Goal: Task Accomplishment & Management: Manage account settings

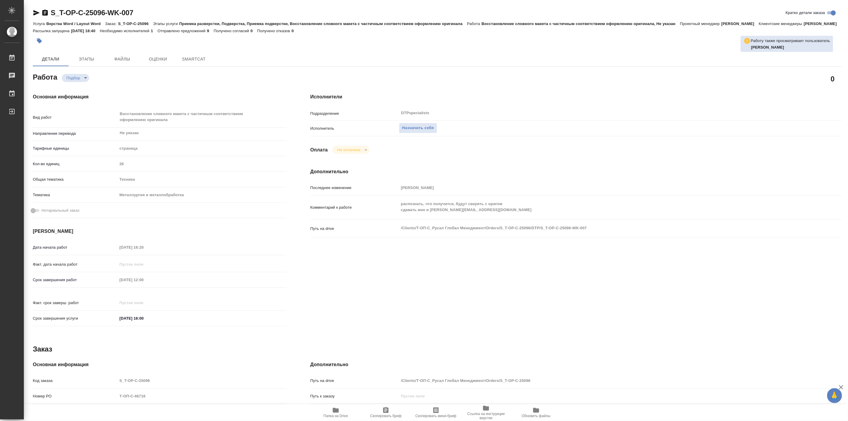
type textarea "x"
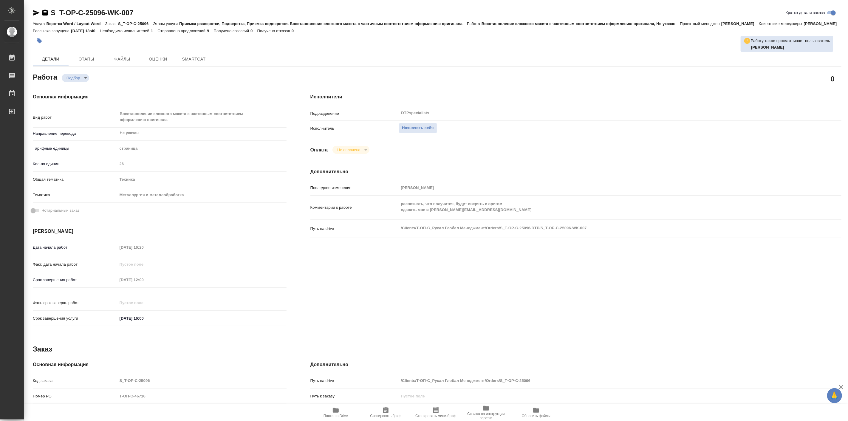
type textarea "x"
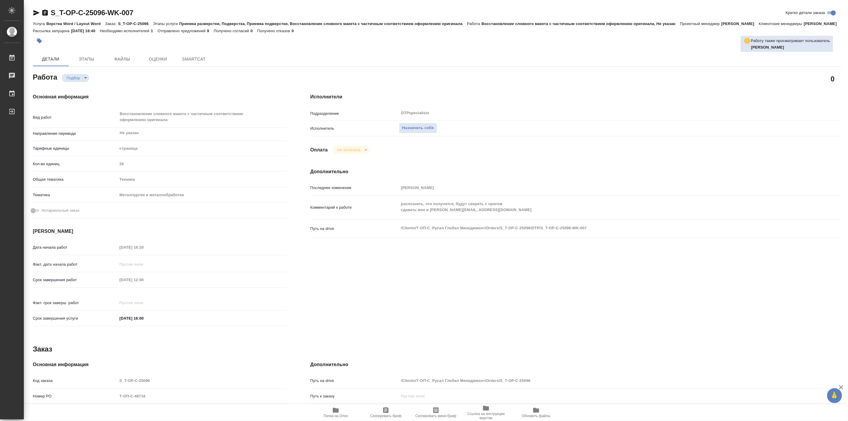
type textarea "x"
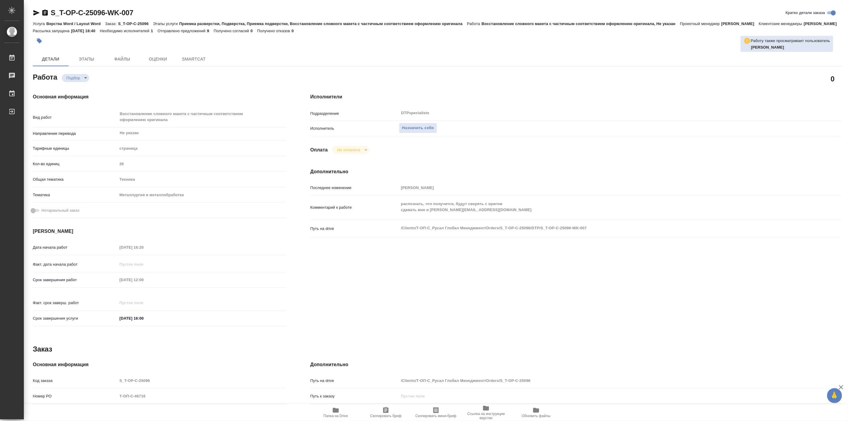
type textarea "x"
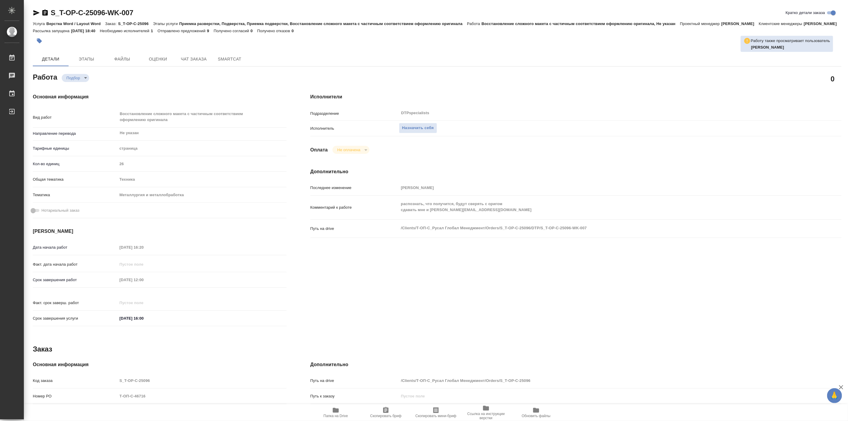
type textarea "x"
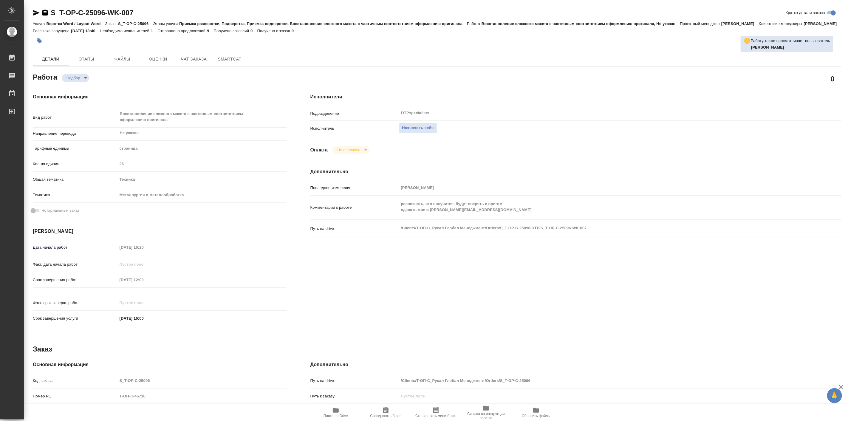
type textarea "x"
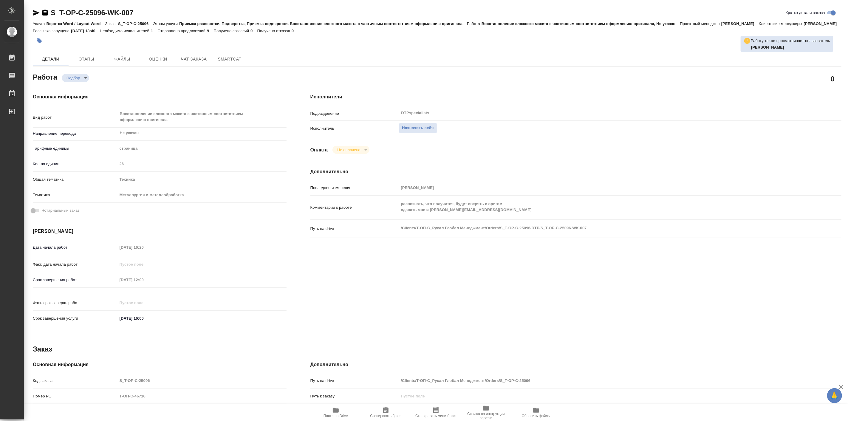
type textarea "x"
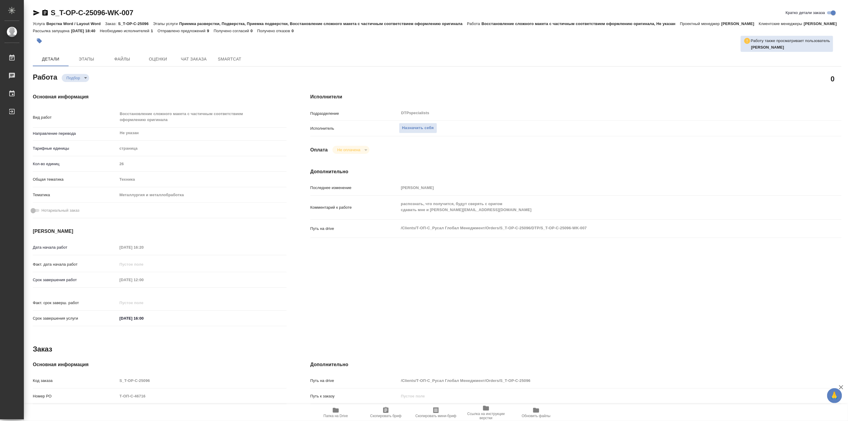
type textarea "x"
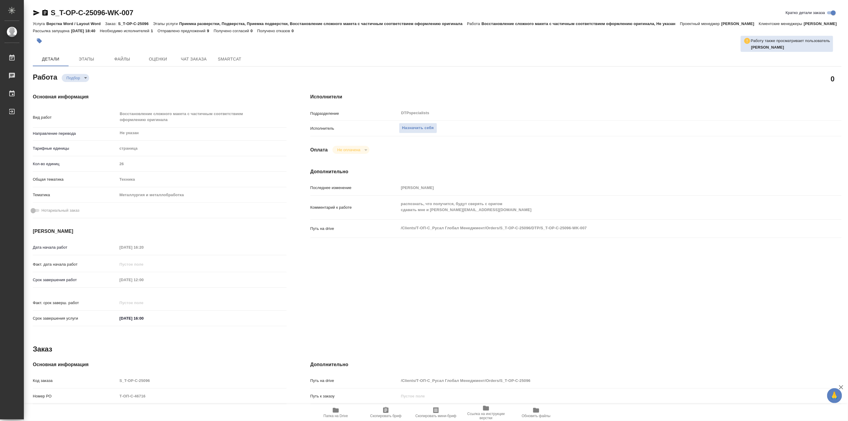
type textarea "x"
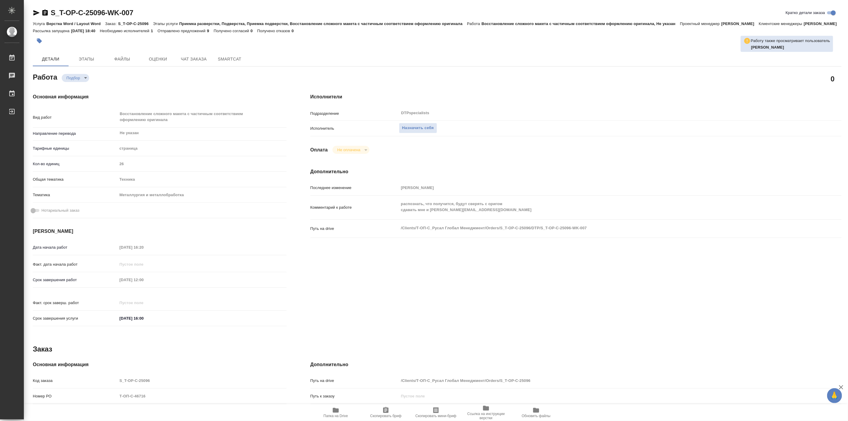
type textarea "x"
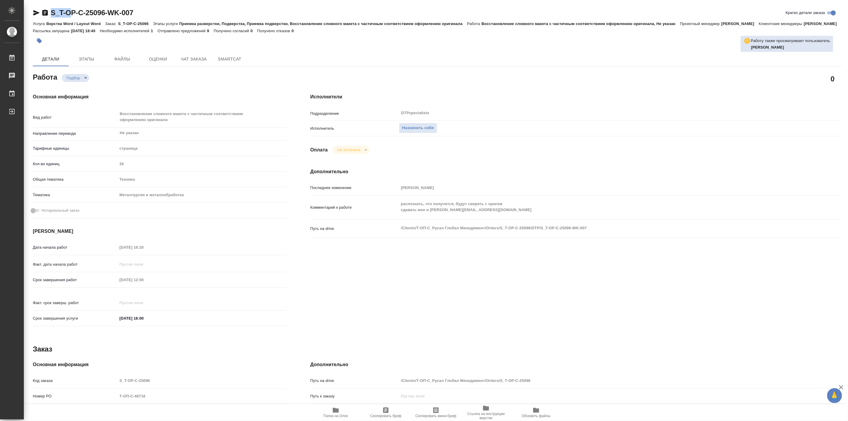
type textarea "x"
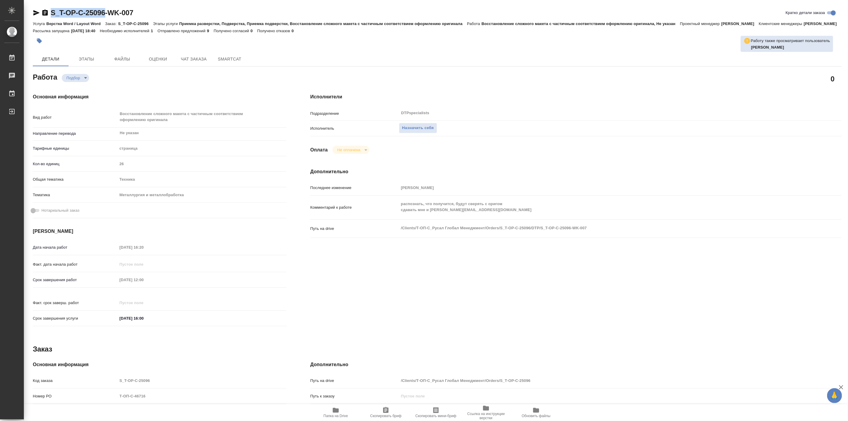
drag, startPoint x: 49, startPoint y: 4, endPoint x: 106, endPoint y: 7, distance: 57.1
click at [106, 7] on div "S_T-OP-C-25096-WK-007 Кратко детали заказа Услуга Верстка Word / Layout Word За…" at bounding box center [438, 260] width 816 height 521
copy link "S_T-OP-C-25096"
click at [339, 415] on span "Папка на Drive" at bounding box center [336, 416] width 24 height 4
type textarea "x"
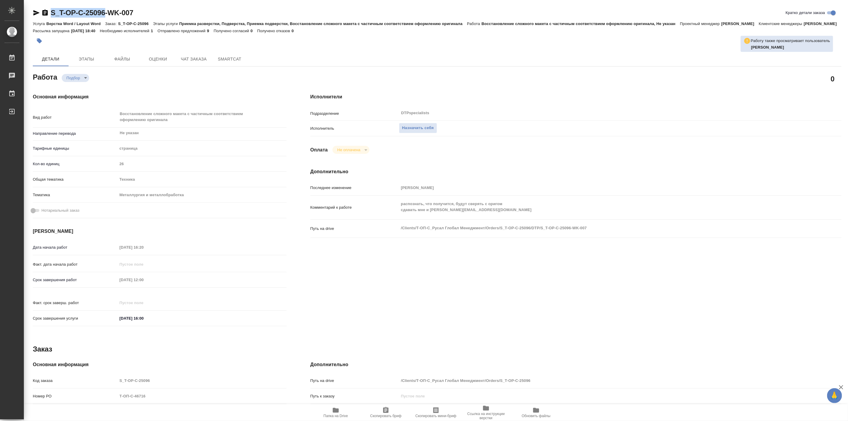
type textarea "x"
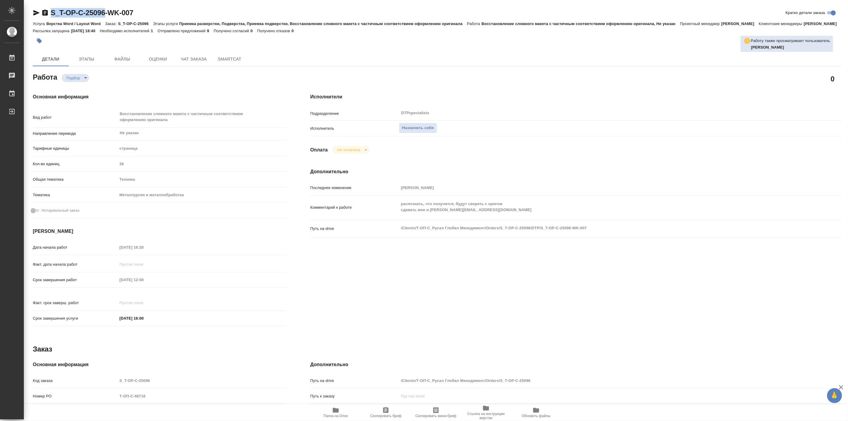
type textarea "x"
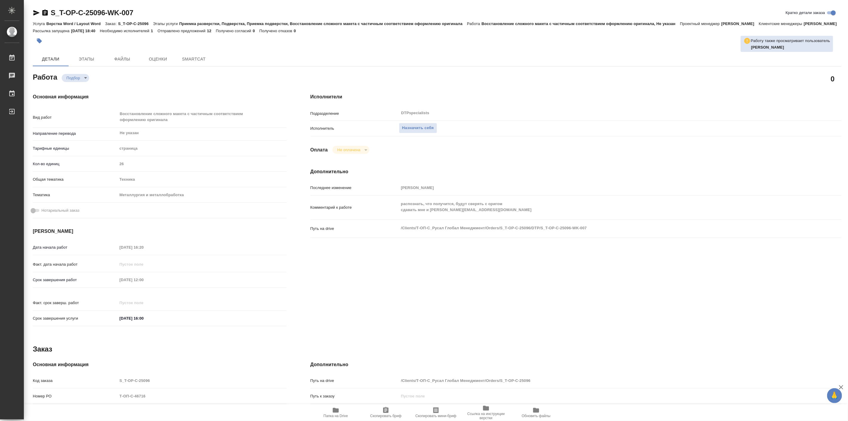
type textarea "x"
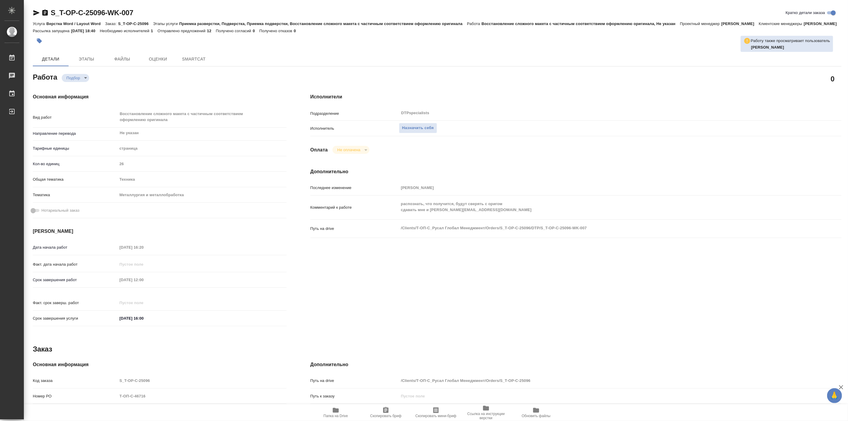
type textarea "x"
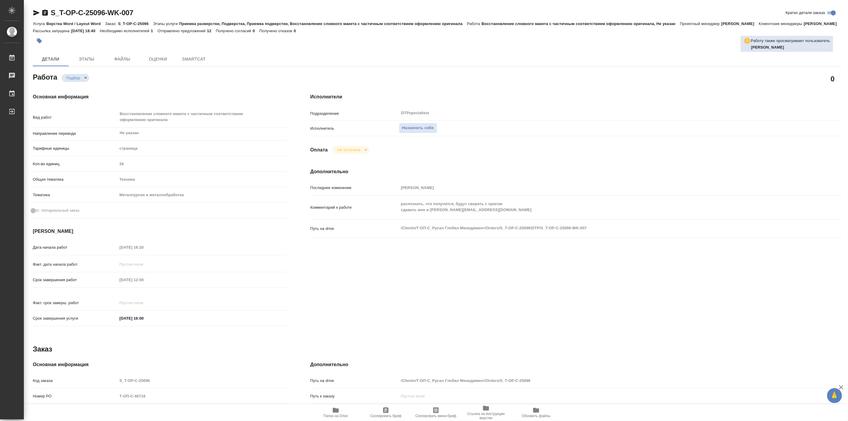
type textarea "x"
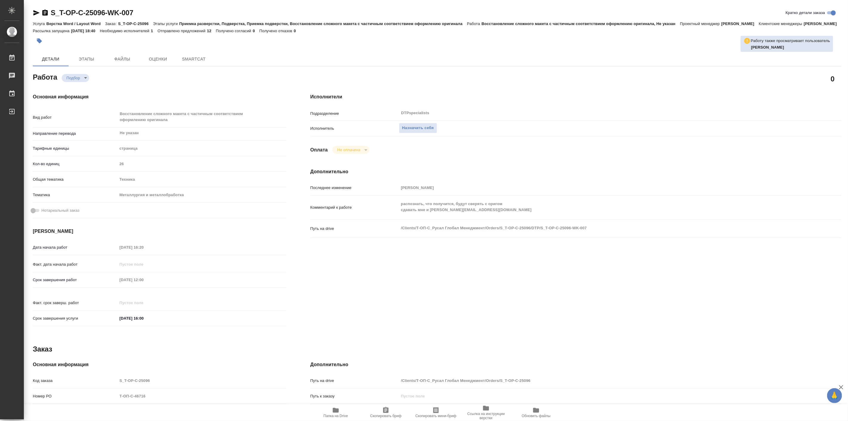
type textarea "x"
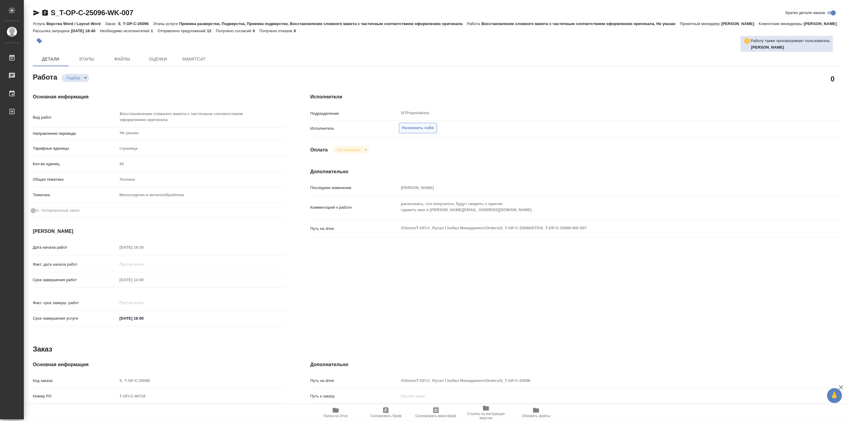
type textarea "x"
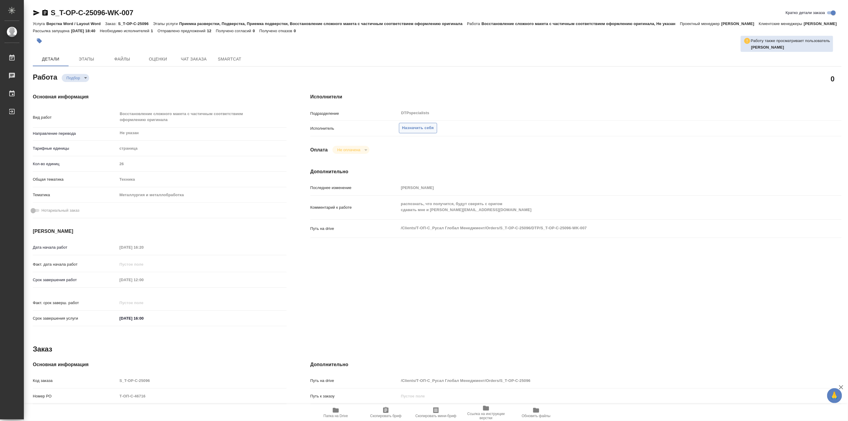
type textarea "x"
click at [420, 132] on span "Назначить себя" at bounding box center [418, 128] width 32 height 7
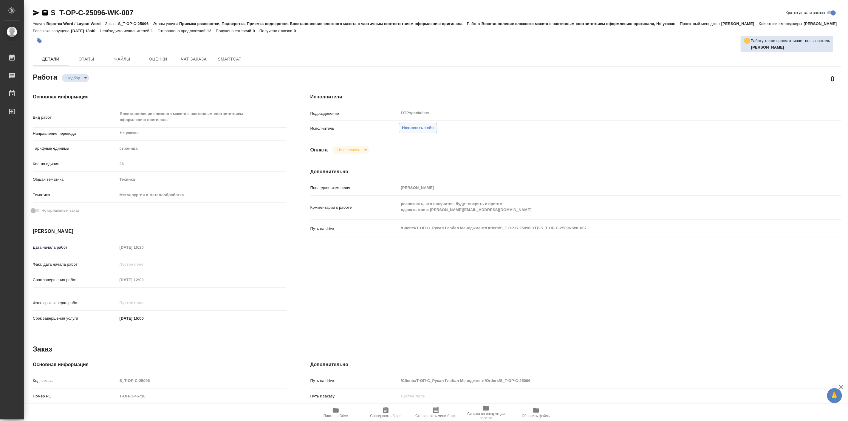
type textarea "x"
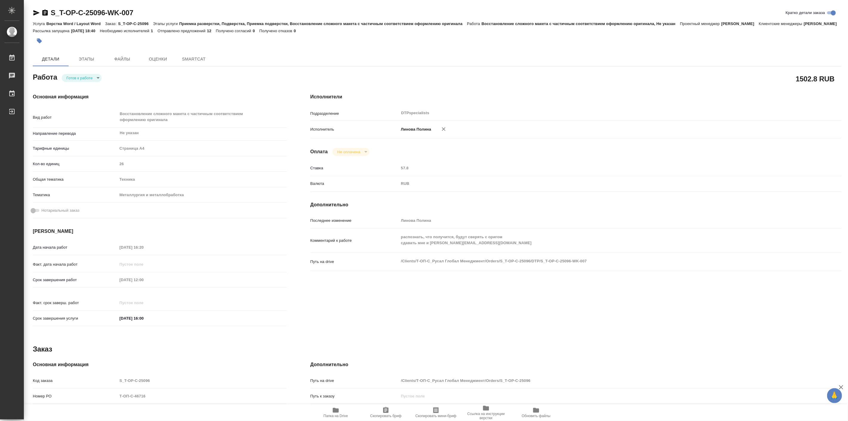
type textarea "x"
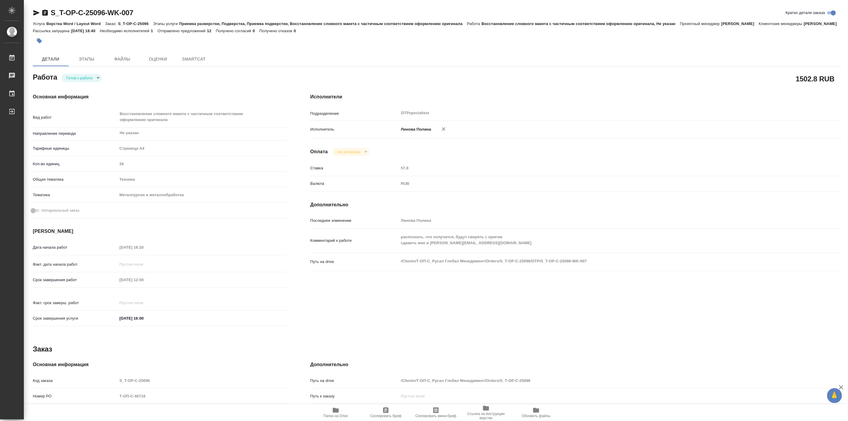
type textarea "x"
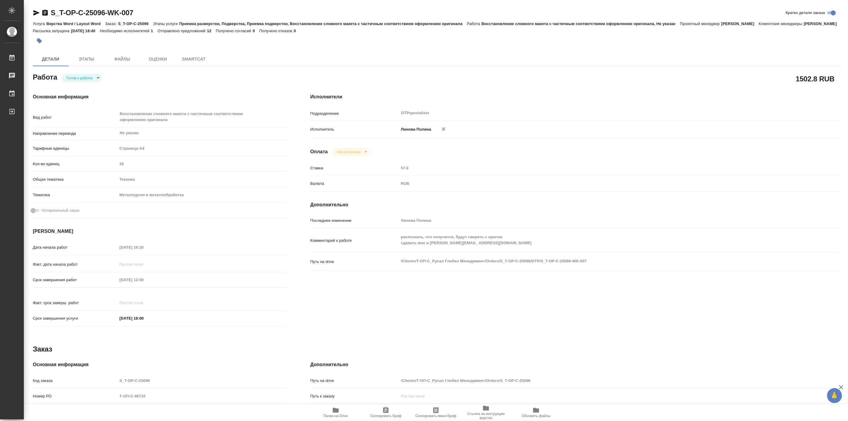
type textarea "x"
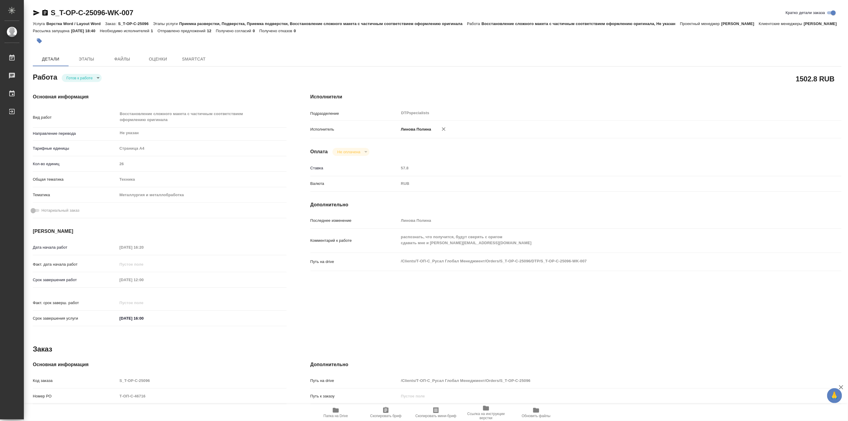
type textarea "x"
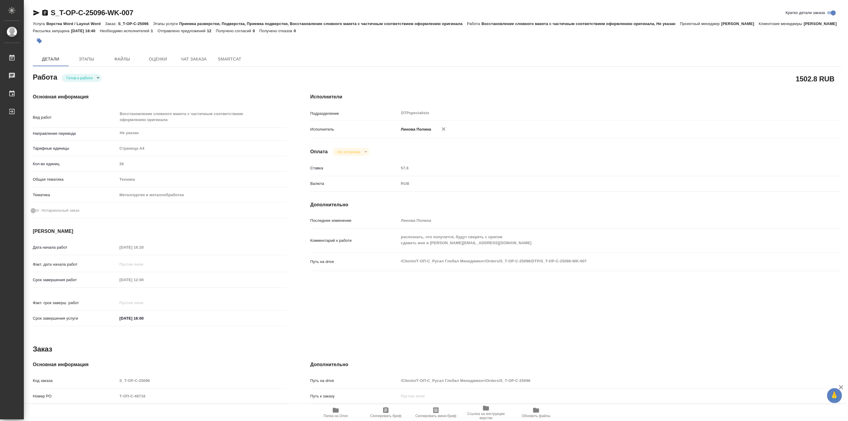
type textarea "x"
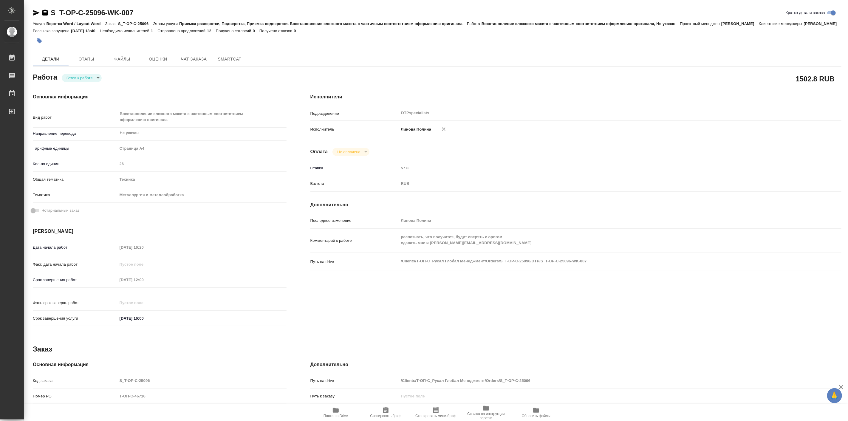
type textarea "x"
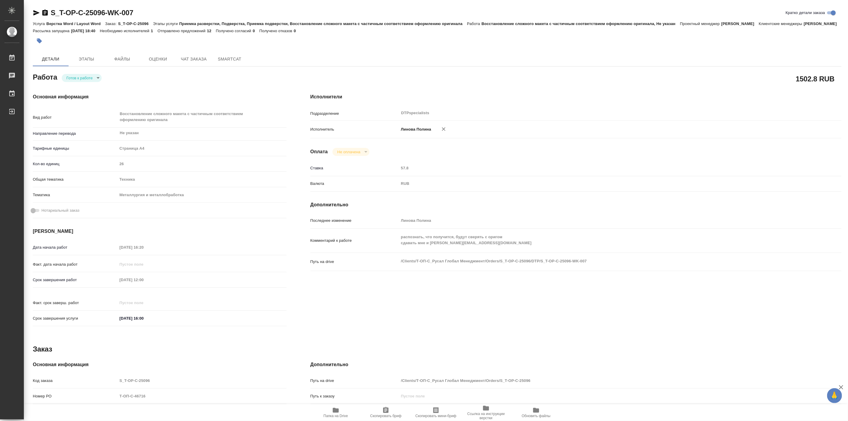
type textarea "x"
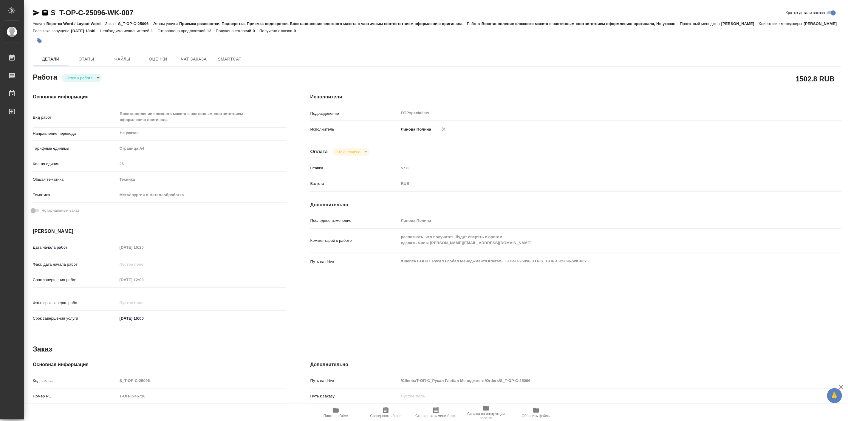
type textarea "x"
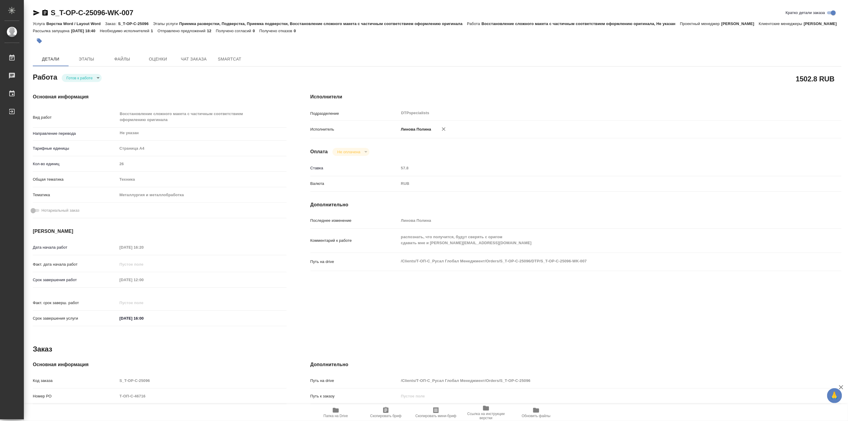
click at [672, 90] on div "Исполнители Подразделение DTPspecialists ​ Исполнитель Линова Полина Оплата Не …" at bounding box center [576, 211] width 555 height 261
click at [67, 84] on body "🙏 .cls-1 fill:#fff; AWATERA Linova Polina Работы 0 Чаты График Выйти S_T-OP-C-2…" at bounding box center [424, 210] width 848 height 421
click at [73, 83] on button "В работе" at bounding box center [76, 85] width 20 height 7
type textarea "x"
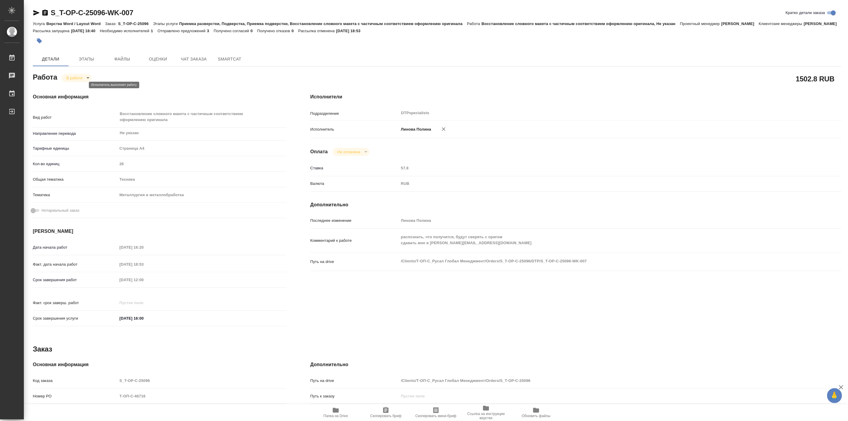
type textarea "x"
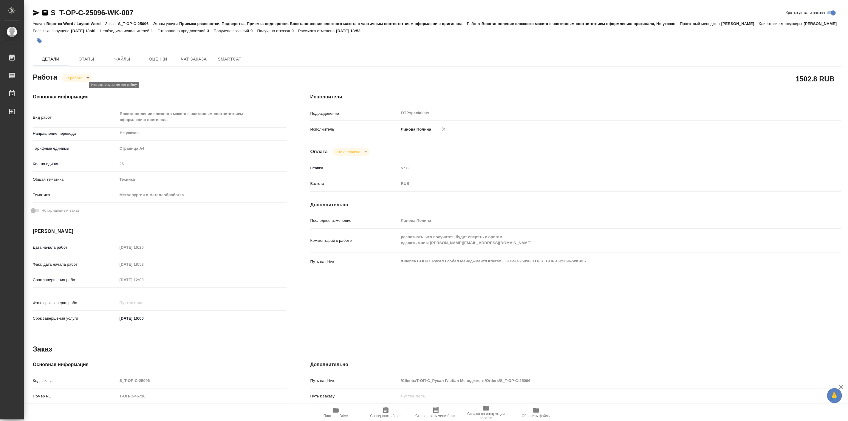
type textarea "x"
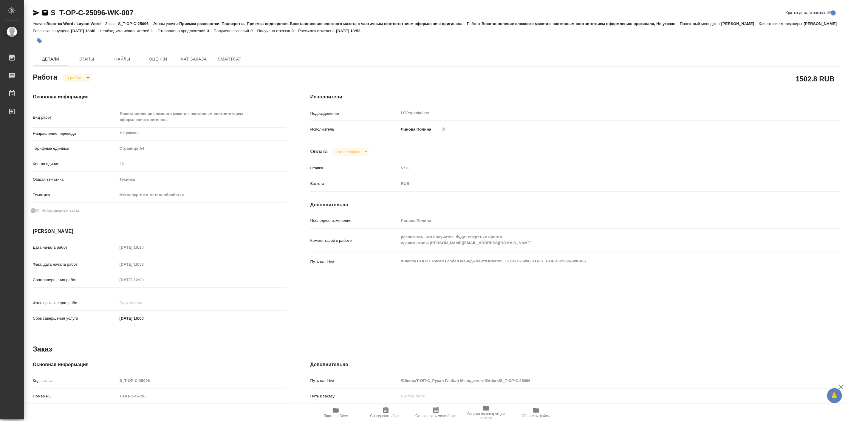
type textarea "x"
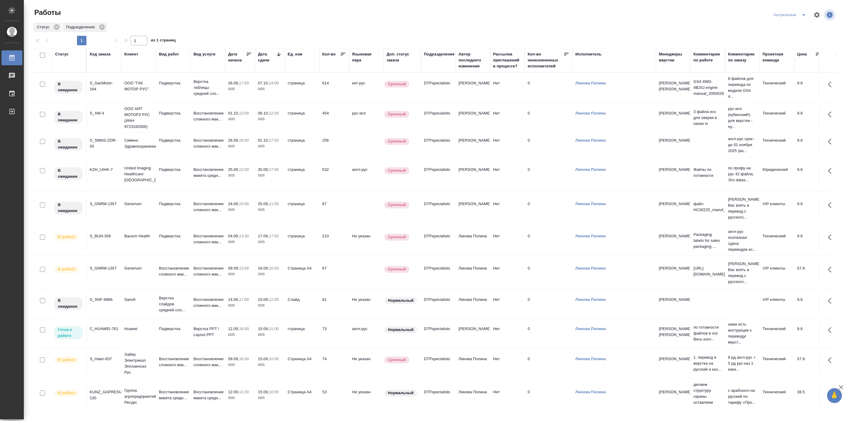
scroll to position [50, 0]
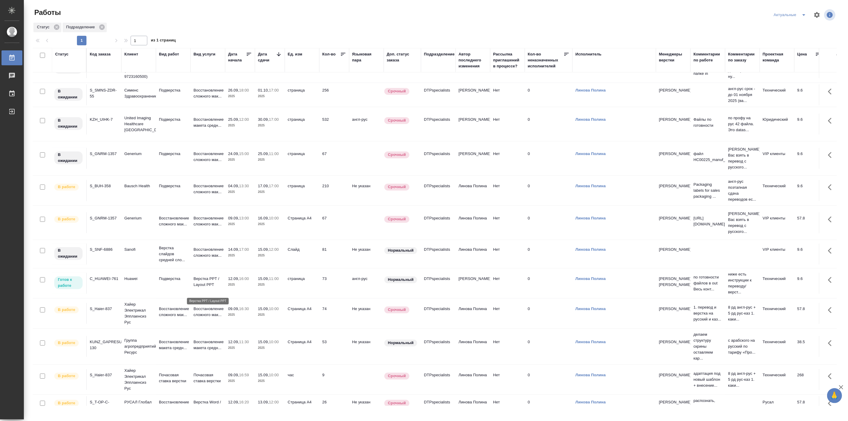
click at [206, 286] on p "Верстка PPT / Layout PPT" at bounding box center [208, 282] width 29 height 12
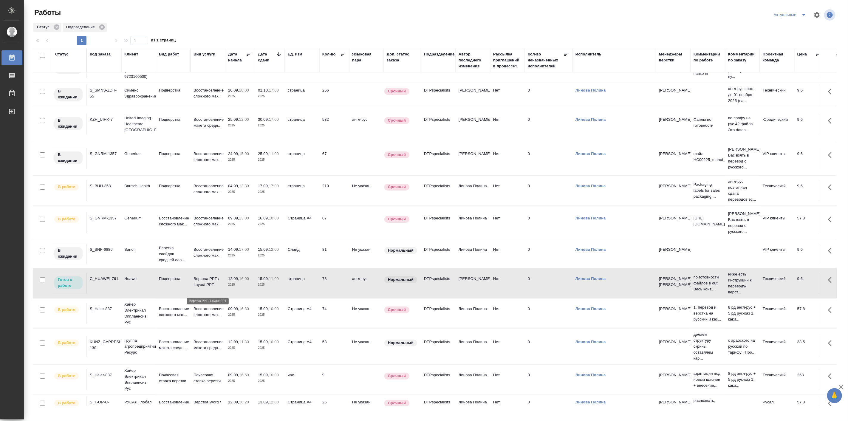
click at [206, 286] on p "Верстка PPT / Layout PPT" at bounding box center [208, 282] width 29 height 12
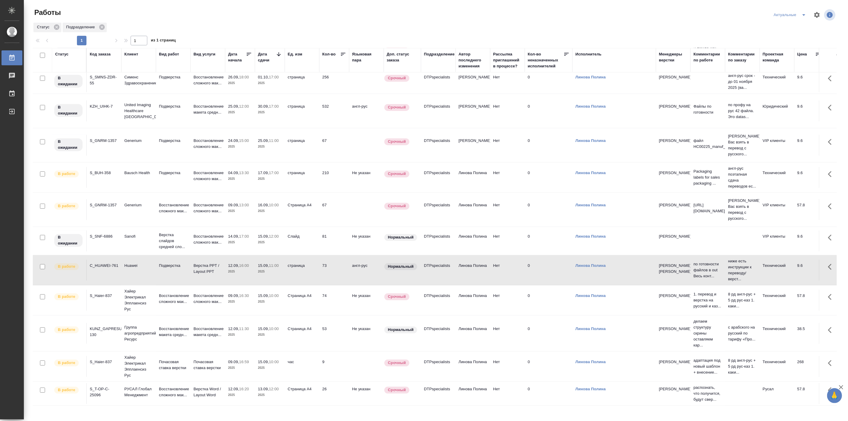
scroll to position [75, 0]
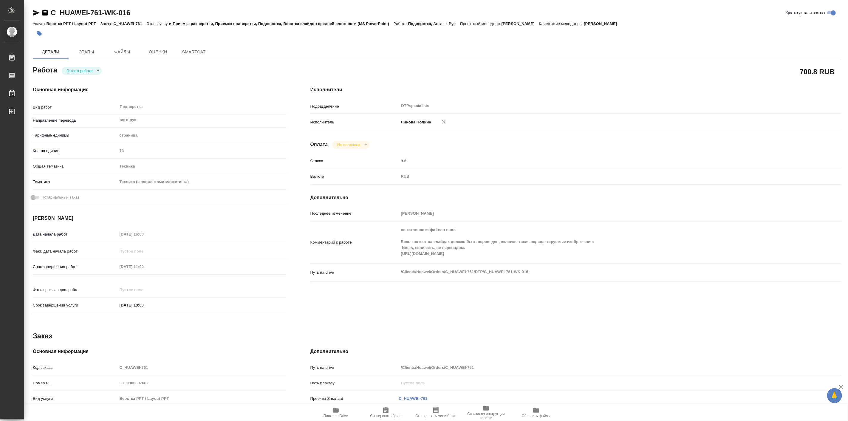
type textarea "x"
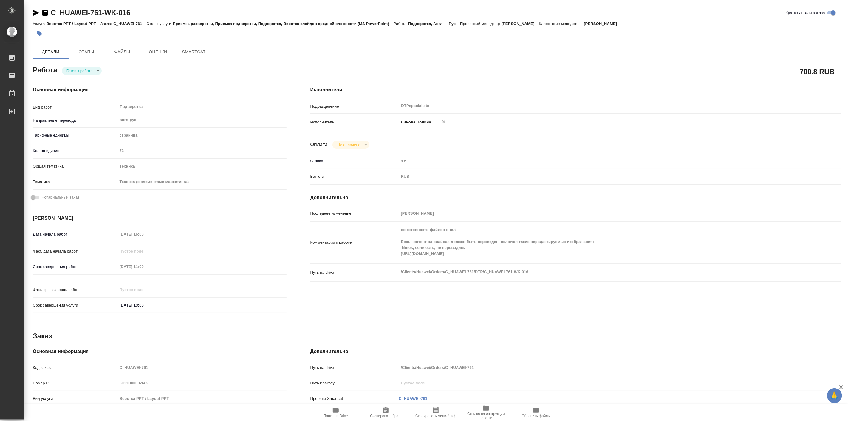
type textarea "x"
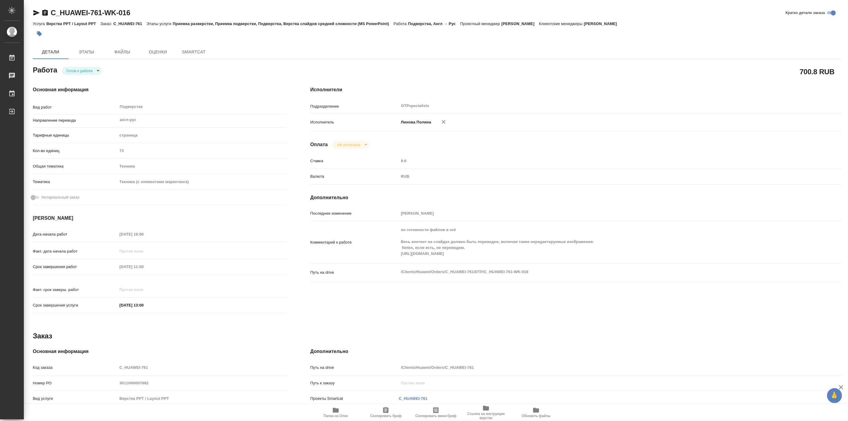
type textarea "x"
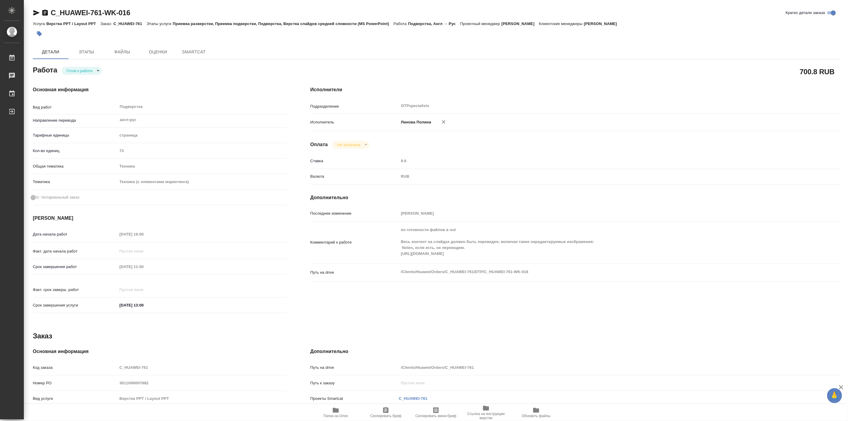
type textarea "x"
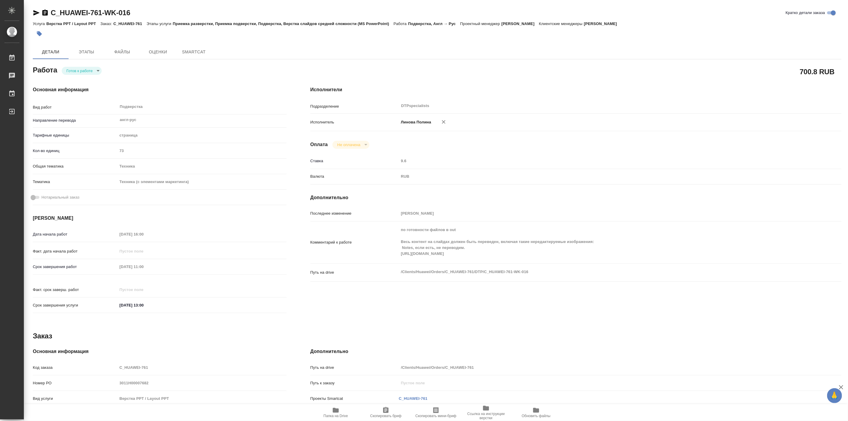
click at [89, 72] on body "🙏 .cls-1 fill:#fff; AWATERA [PERSON_NAME] Работы Чаты График Выйти C_HUAWEI-761…" at bounding box center [424, 210] width 848 height 421
type textarea "x"
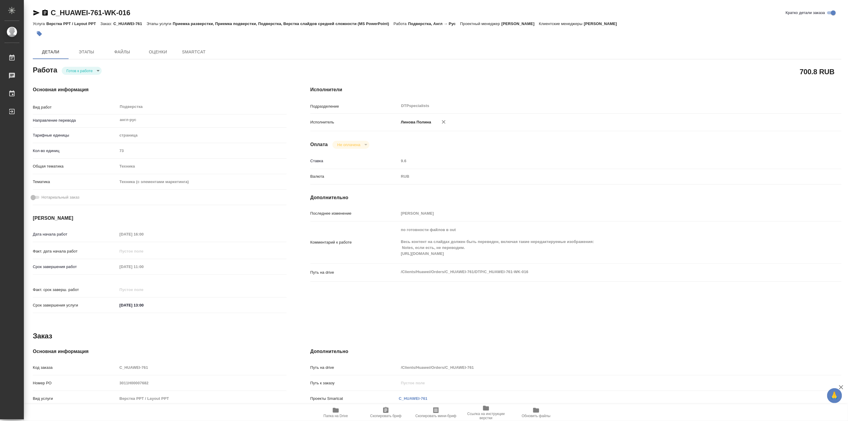
type textarea "x"
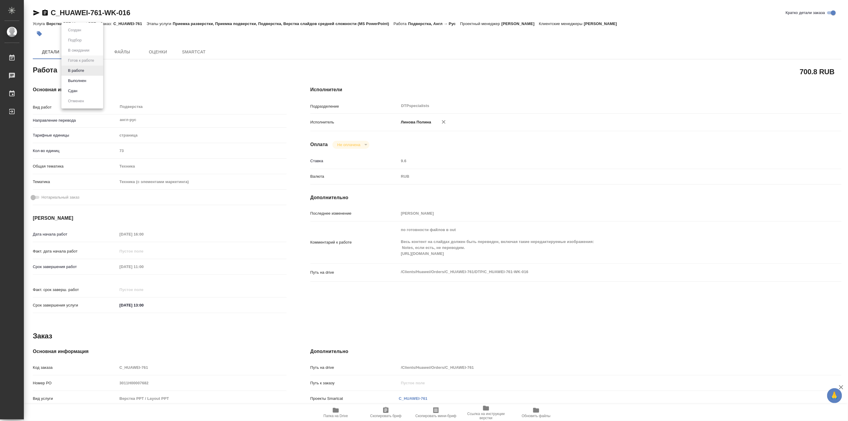
type textarea "x"
click at [89, 72] on li "В работе" at bounding box center [82, 71] width 42 height 10
type textarea "x"
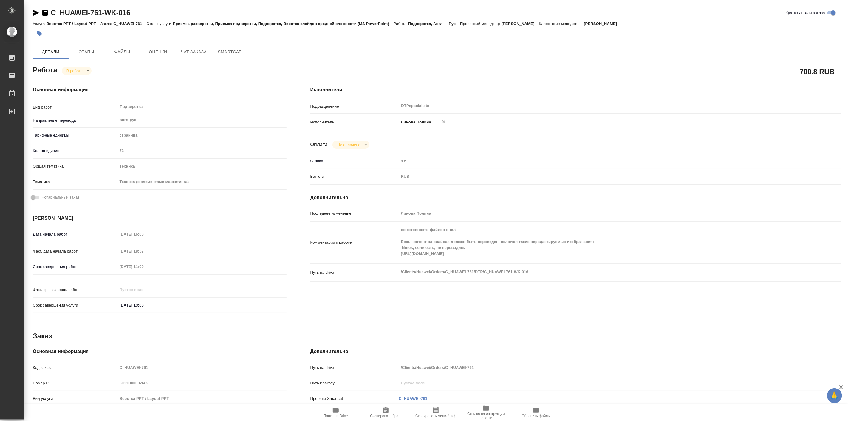
type textarea "x"
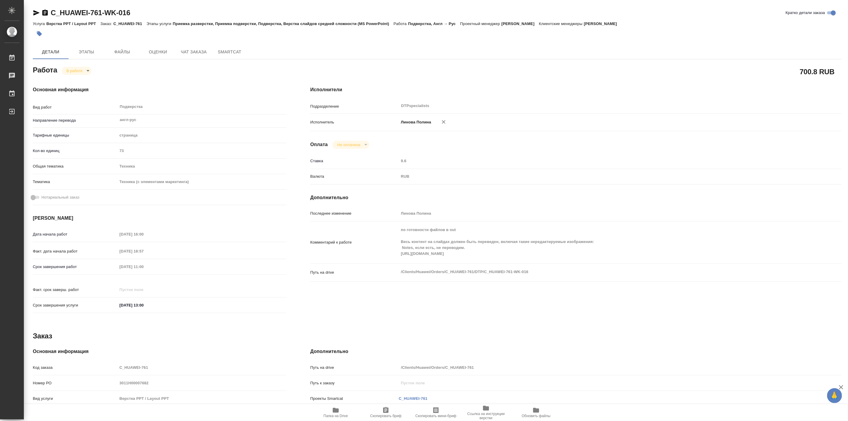
type textarea "x"
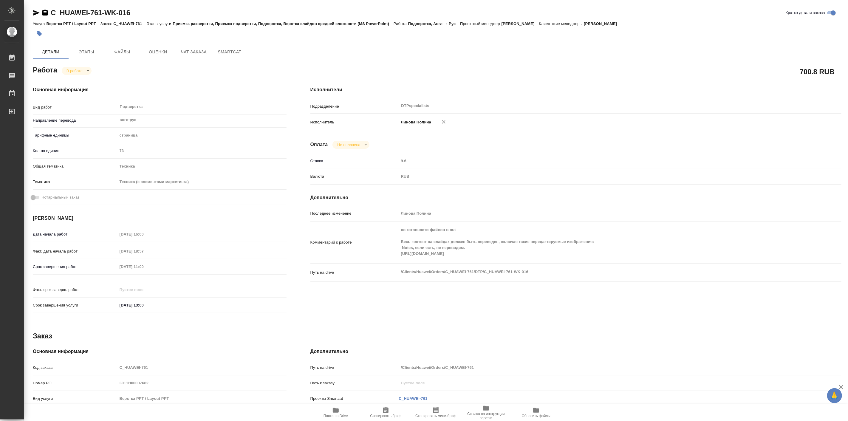
type textarea "x"
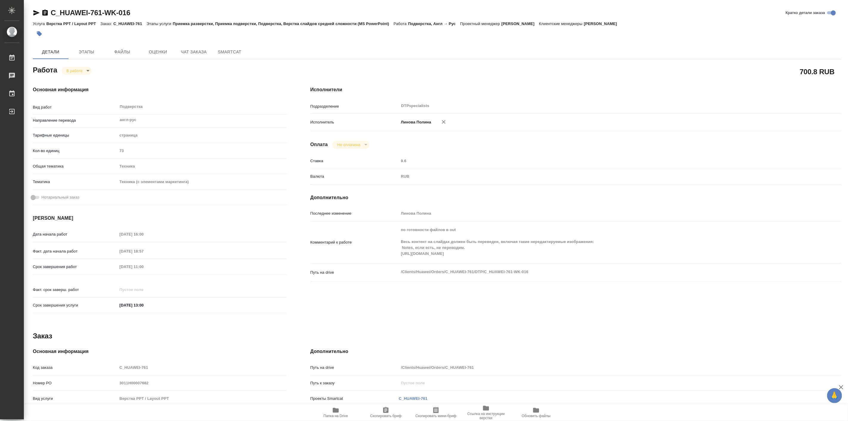
type textarea "x"
